Goal: Task Accomplishment & Management: Complete application form

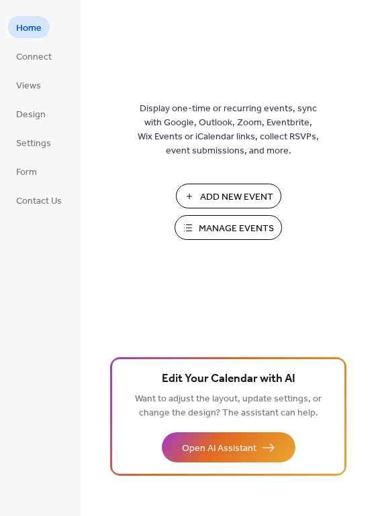
click at [221, 190] on span "Add New Event" at bounding box center [236, 197] width 73 height 14
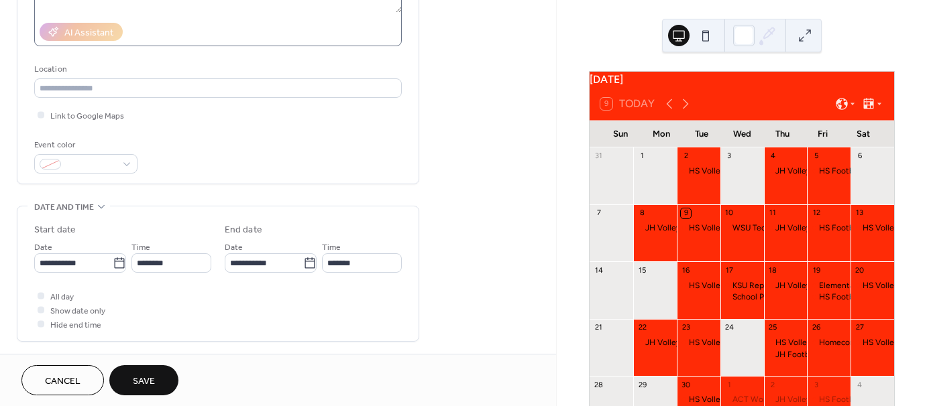
scroll to position [237, 0]
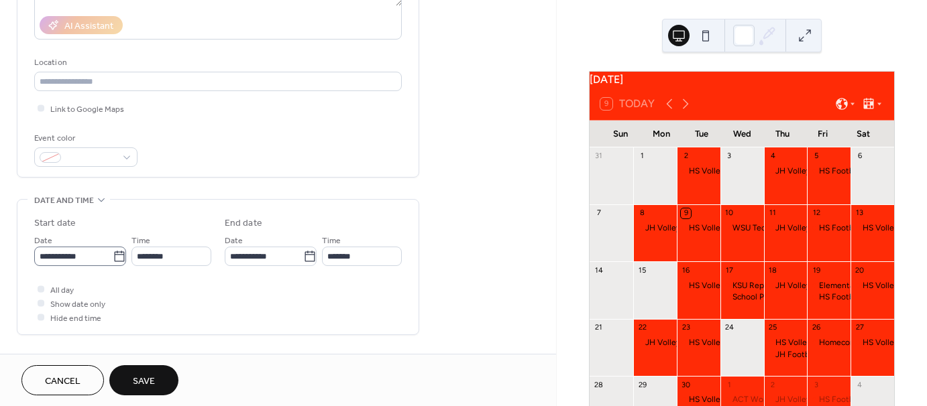
type input "****"
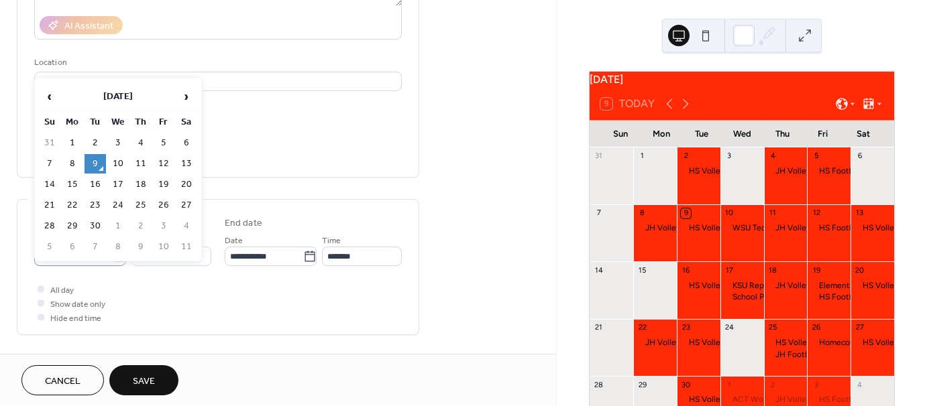
click at [117, 258] on icon at bounding box center [119, 256] width 13 height 13
click at [113, 258] on input "**********" at bounding box center [73, 256] width 78 height 19
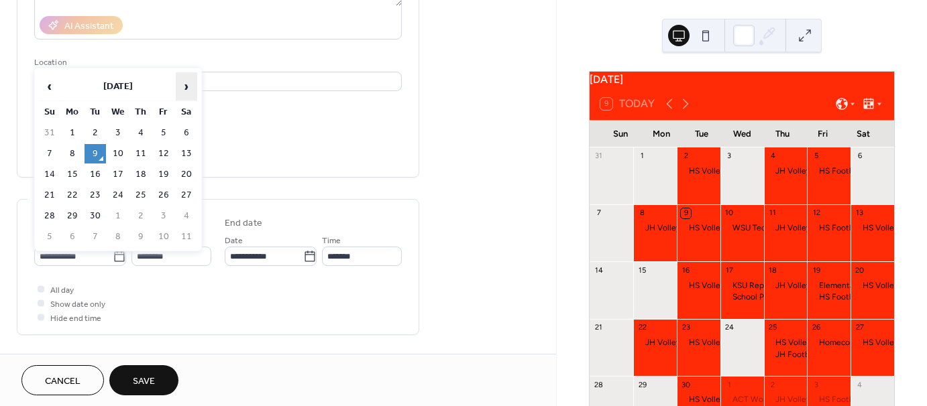
click at [189, 83] on span "›" at bounding box center [186, 86] width 20 height 27
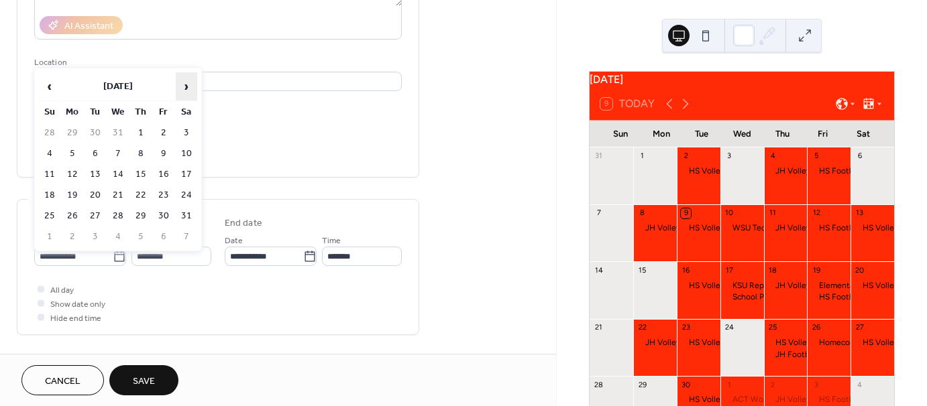
click at [189, 83] on span "›" at bounding box center [186, 86] width 20 height 27
click at [40, 78] on span "‹" at bounding box center [50, 86] width 20 height 27
click at [182, 87] on span "›" at bounding box center [186, 86] width 20 height 27
click at [181, 170] on td "18" at bounding box center [186, 174] width 21 height 19
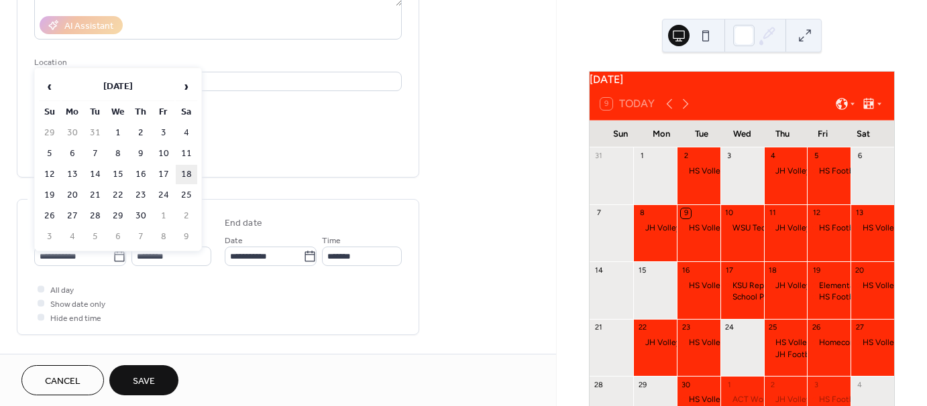
type input "**********"
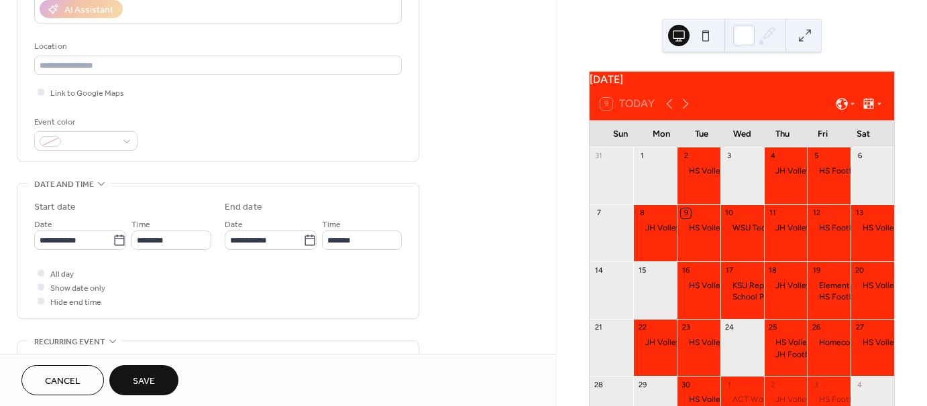
scroll to position [262, 0]
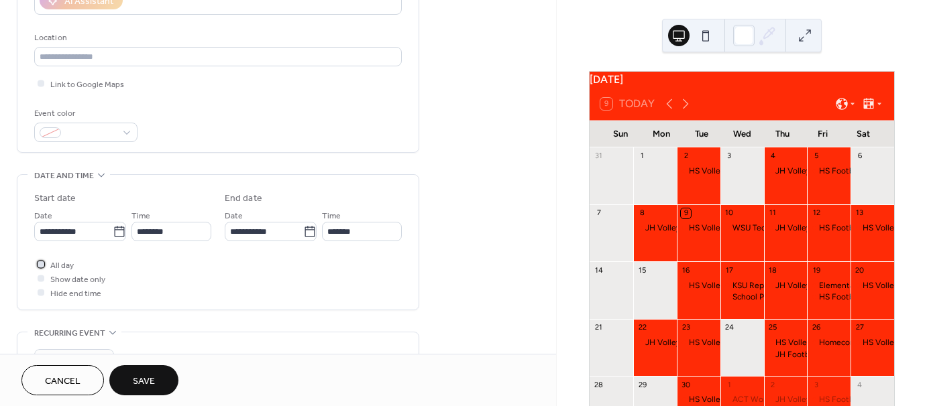
click at [61, 266] on span "All day" at bounding box center [61, 266] width 23 height 14
click at [157, 376] on button "Save" at bounding box center [143, 381] width 69 height 30
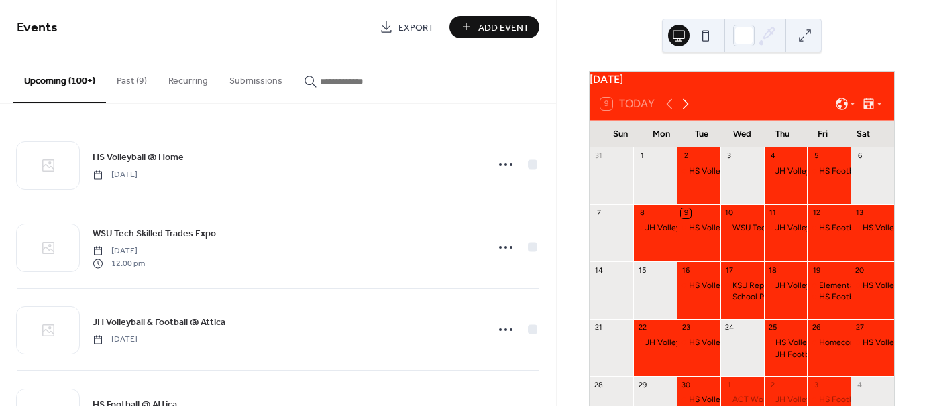
click at [689, 112] on icon at bounding box center [685, 104] width 16 height 16
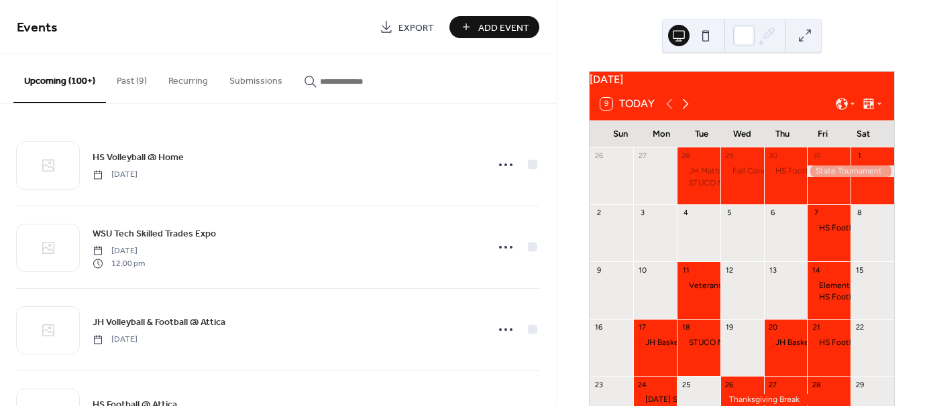
click at [689, 112] on icon at bounding box center [685, 104] width 16 height 16
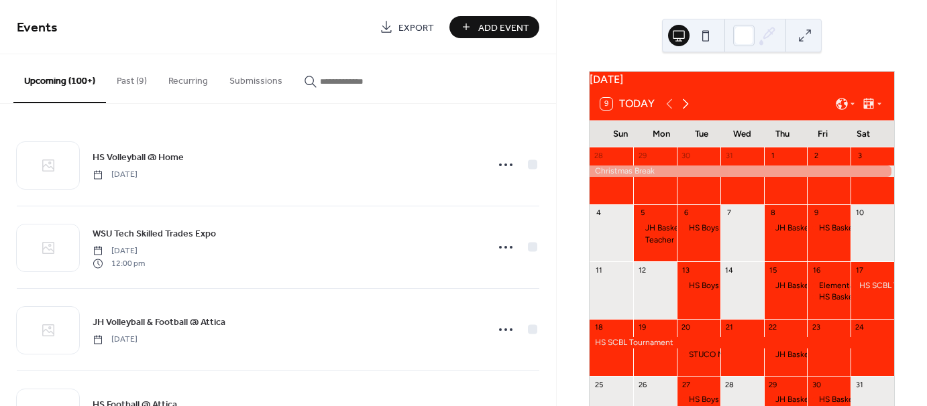
click at [689, 112] on icon at bounding box center [685, 104] width 16 height 16
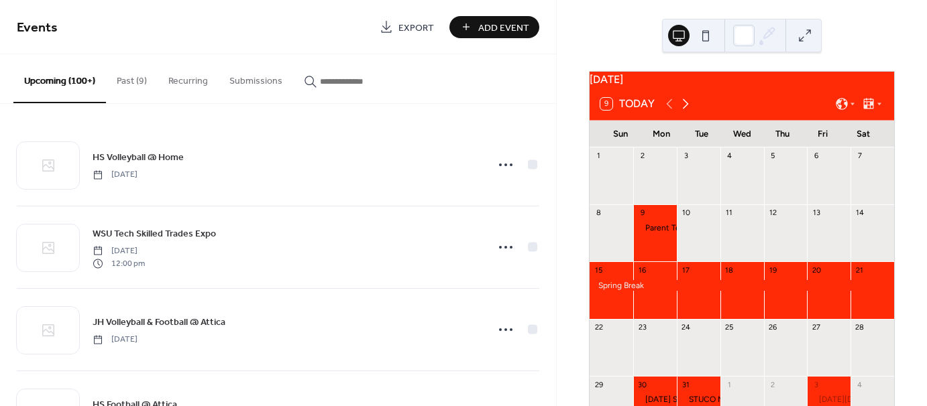
click at [689, 112] on icon at bounding box center [685, 104] width 16 height 16
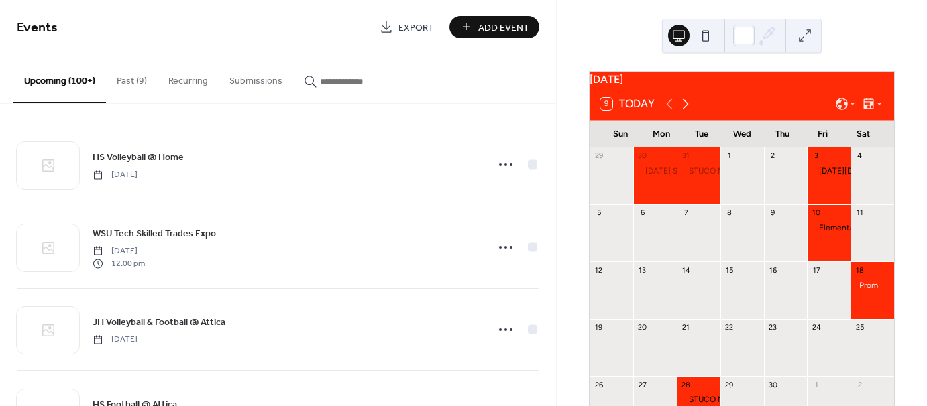
click at [689, 112] on icon at bounding box center [685, 104] width 16 height 16
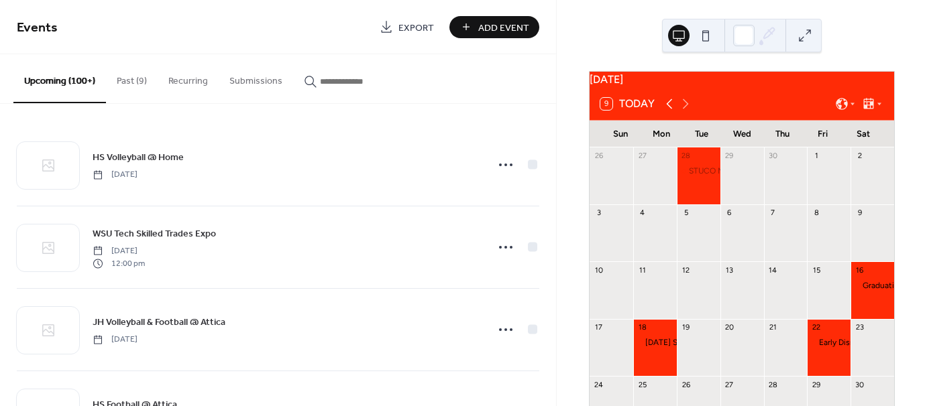
click at [675, 112] on icon at bounding box center [669, 104] width 16 height 16
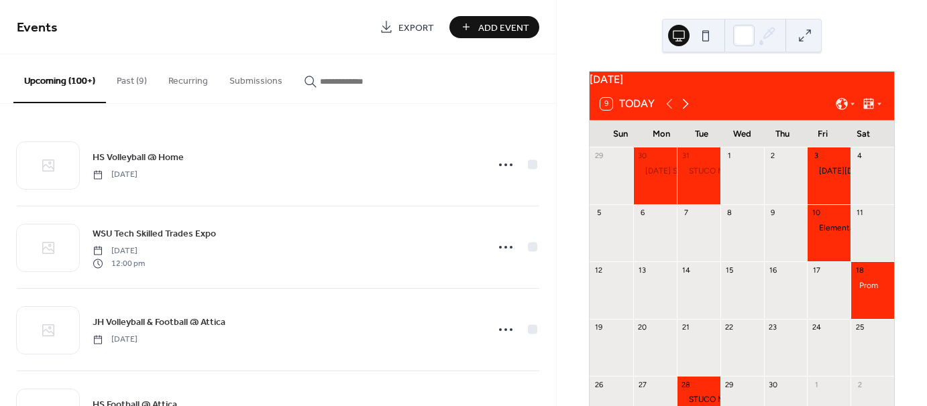
click at [691, 112] on icon at bounding box center [685, 104] width 16 height 16
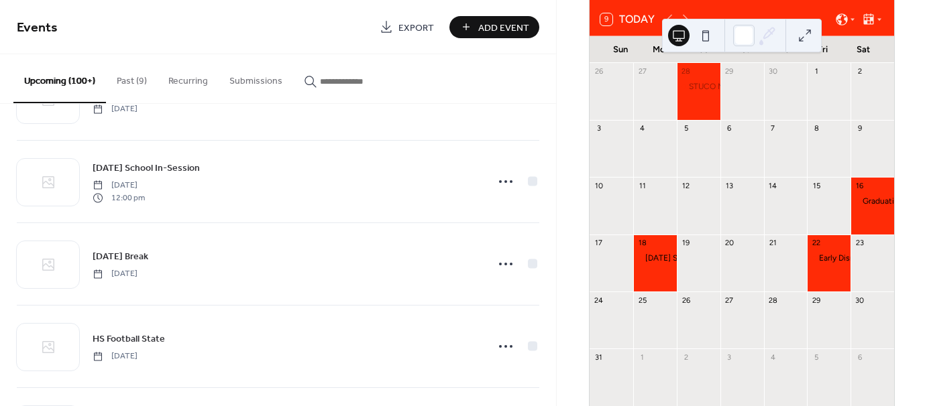
scroll to position [4191, 0]
